Goal: Navigation & Orientation: Understand site structure

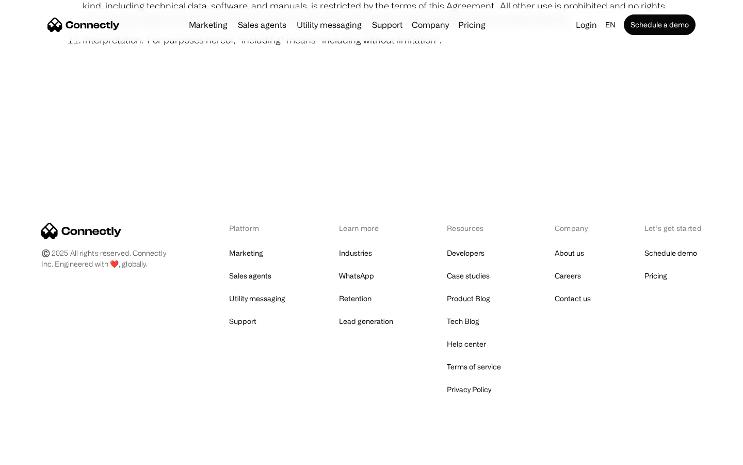
scroll to position [3793, 0]
